Goal: Check status: Check status

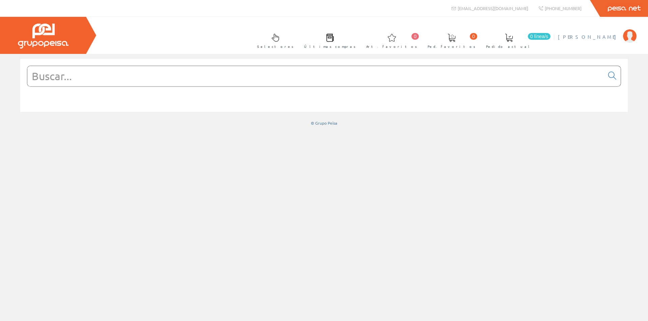
click at [578, 38] on span "[PERSON_NAME] [PERSON_NAME]" at bounding box center [589, 36] width 62 height 7
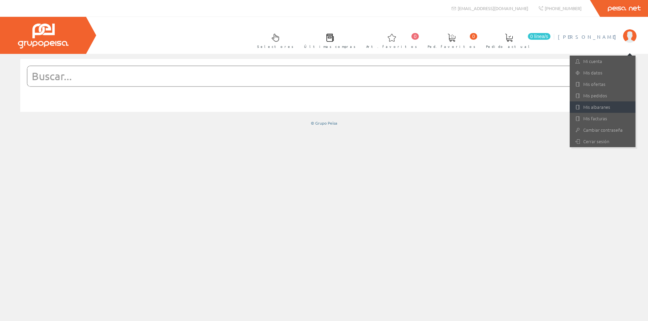
click at [597, 109] on link "Mis albaranes" at bounding box center [602, 107] width 66 height 11
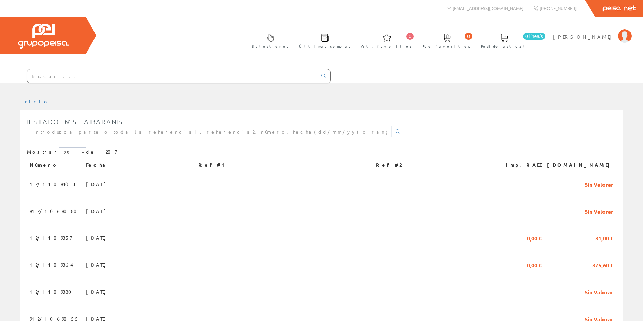
click at [52, 78] on input "text" at bounding box center [172, 75] width 290 height 13
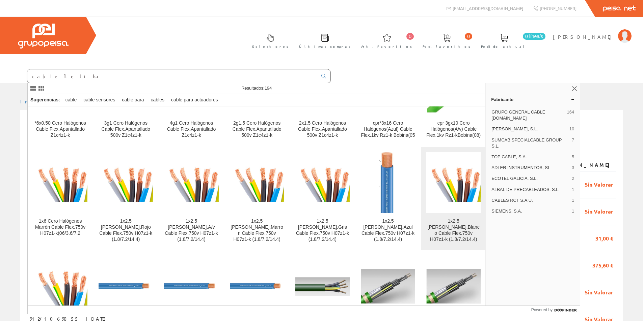
scroll to position [202, 0]
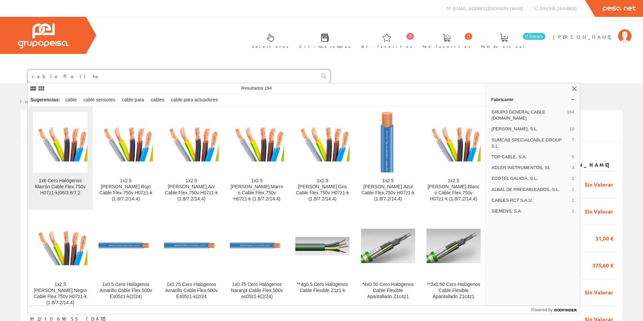
type input "cable fle li ha"
click at [59, 184] on div "1x6 Cero Halógenos Marrón Cable Flex.750v H07z1-k(06/3.6/7.2" at bounding box center [60, 187] width 54 height 18
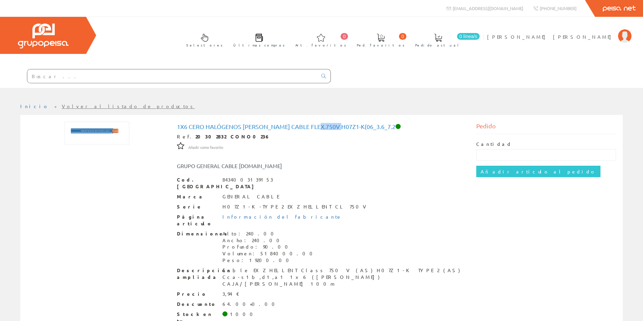
drag, startPoint x: 322, startPoint y: 128, endPoint x: 343, endPoint y: 124, distance: 21.9
click at [343, 124] on h1 "1x6 Cero Halógenos Marrón Cable Flex.750v H07z1-k(06_3.6_7.2" at bounding box center [321, 126] width 289 height 7
copy h1 "H07z1-k"
click at [50, 76] on input "text" at bounding box center [172, 75] width 290 height 13
paste input "H07z1-k"
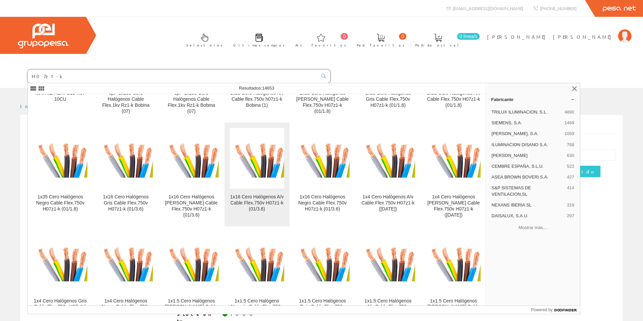
scroll to position [4834, 0]
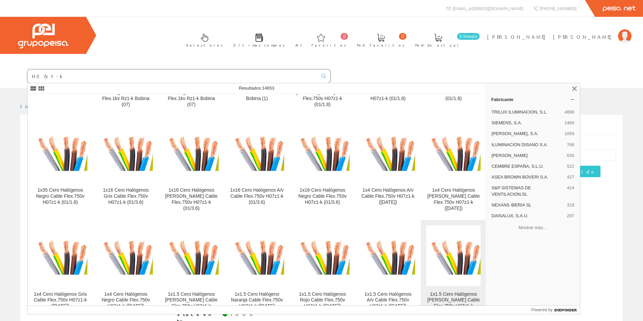
type input "H07z1-k"
click at [432, 292] on div "1x1.5 Cero Halógenos Marrón Cable Flex.750v H07z1-k (2/12/24" at bounding box center [453, 304] width 54 height 24
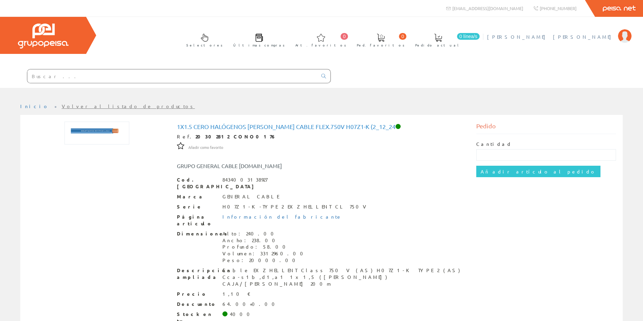
click at [584, 39] on span "[PERSON_NAME]" at bounding box center [551, 36] width 128 height 7
